Goal: Task Accomplishment & Management: Manage account settings

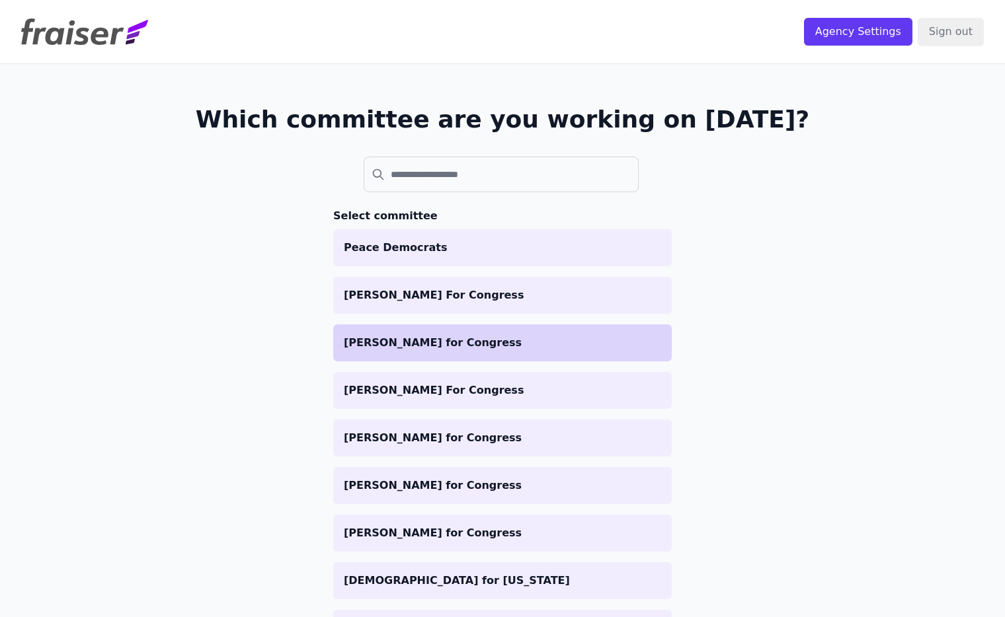
click at [488, 343] on p "[PERSON_NAME] for Congress" at bounding box center [502, 343] width 317 height 16
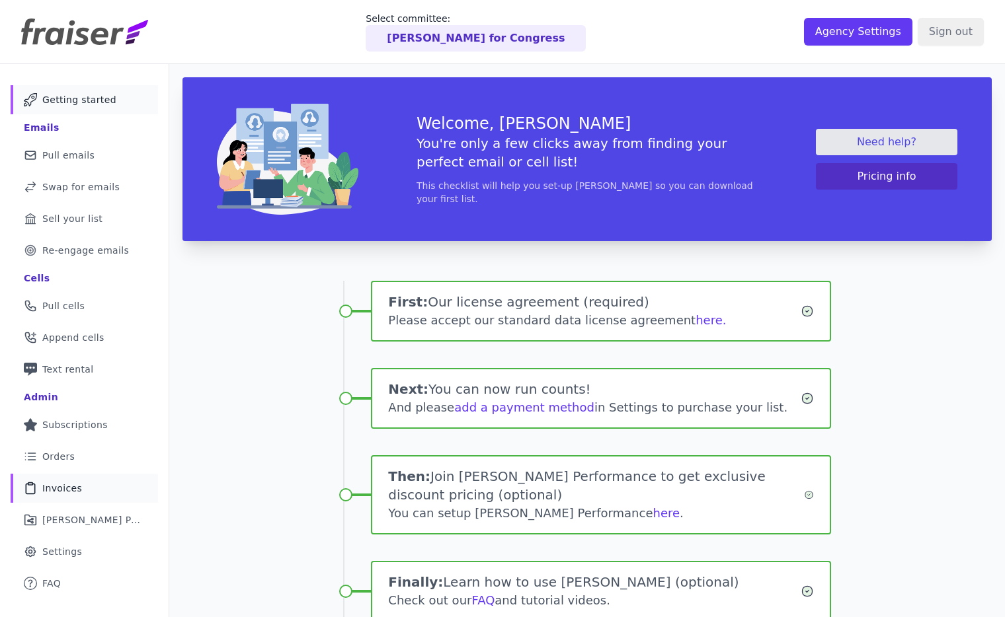
click at [64, 490] on span "Invoices" at bounding box center [62, 488] width 40 height 13
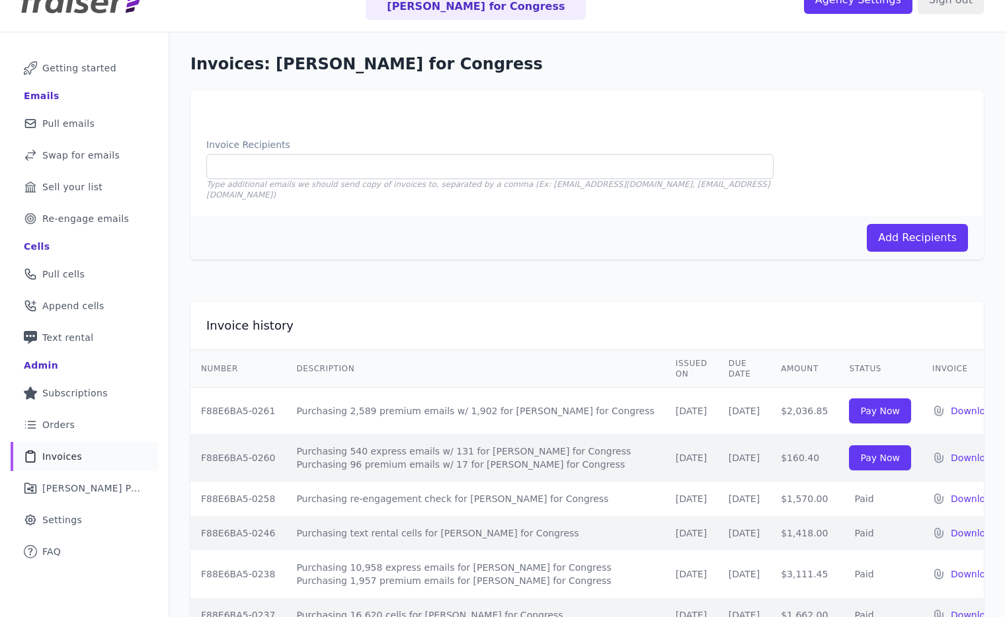
scroll to position [96, 0]
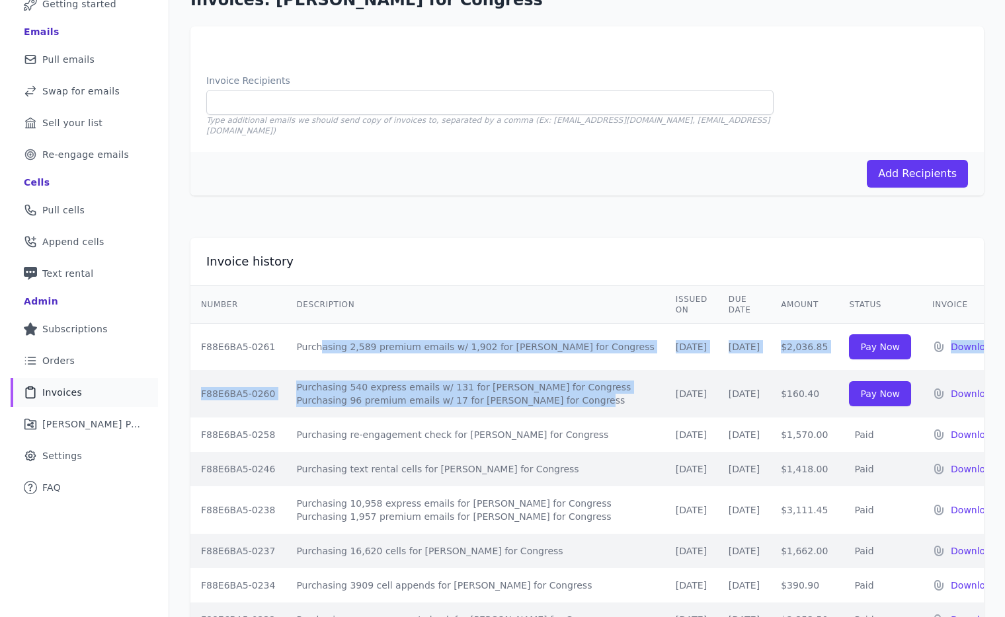
drag, startPoint x: 590, startPoint y: 381, endPoint x: 295, endPoint y: 327, distance: 299.2
click at [295, 327] on tbody "F88E6BA5-0261 Purchasing 2,589 premium emails w/ 1,902 for Derek Tran for Congr…" at bounding box center [598, 481] width 817 height 314
copy tbody "Purchasing 2,589 premium emails w/ 1,902 for Derek Tran for Congress 08/22/25 0…"
drag, startPoint x: 798, startPoint y: 371, endPoint x: 763, endPoint y: 371, distance: 35.0
click at [770, 371] on td "$160.40" at bounding box center [804, 394] width 68 height 48
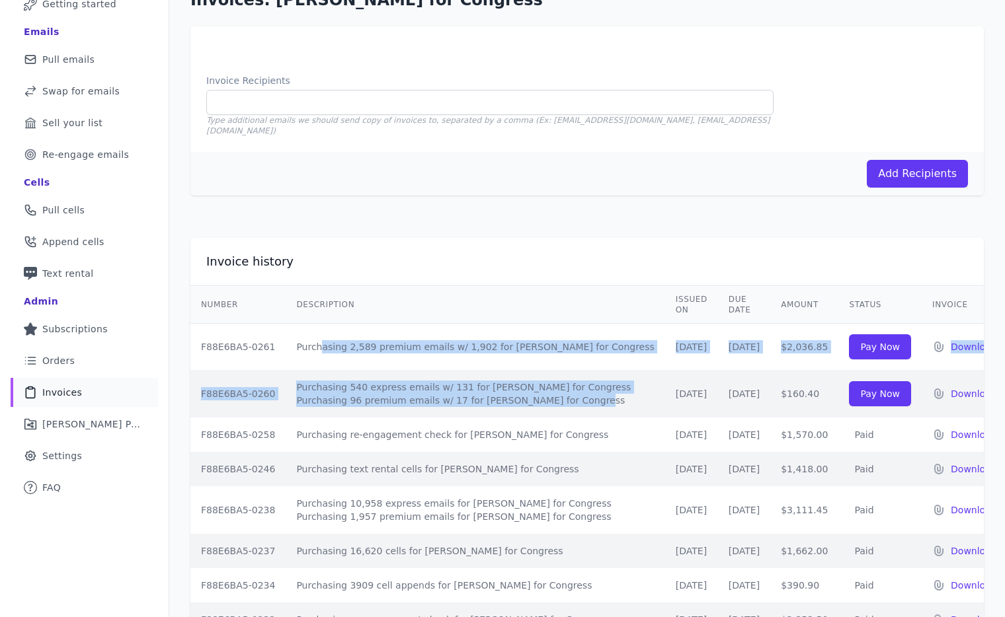
copy td "$160.40"
